Goal: Navigation & Orientation: Find specific page/section

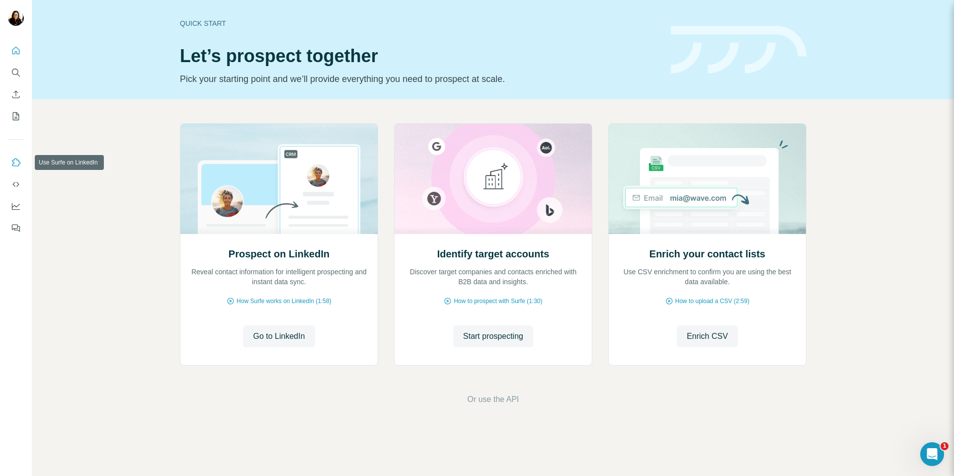
click at [18, 164] on icon "Use Surfe on LinkedIn" at bounding box center [16, 163] width 10 height 10
